Goal: Check status: Check status

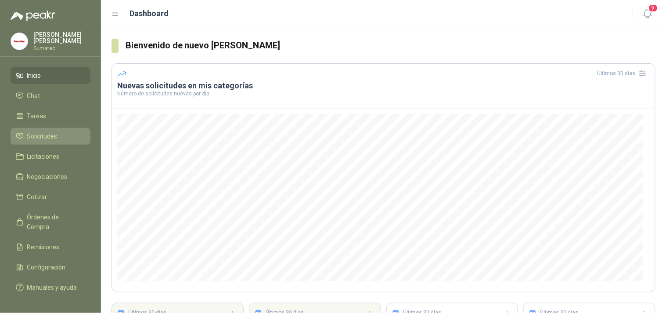
click at [44, 137] on span "Solicitudes" at bounding box center [42, 136] width 30 height 10
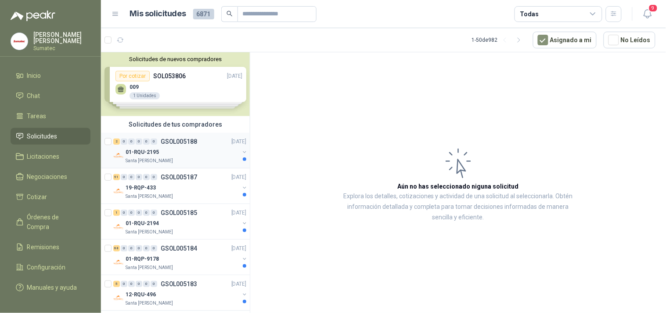
click at [176, 159] on div "Santa [PERSON_NAME]" at bounding box center [183, 160] width 114 height 7
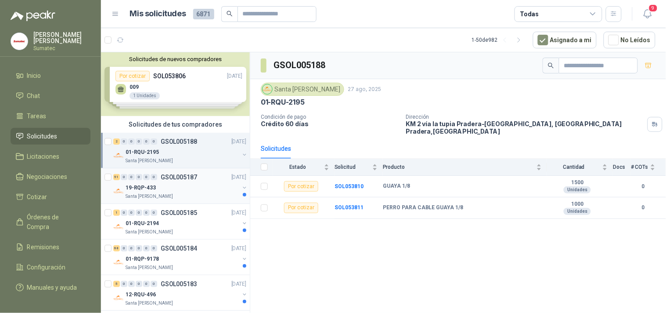
click at [164, 199] on p "Santa [PERSON_NAME]" at bounding box center [149, 196] width 47 height 7
